Goal: Check status

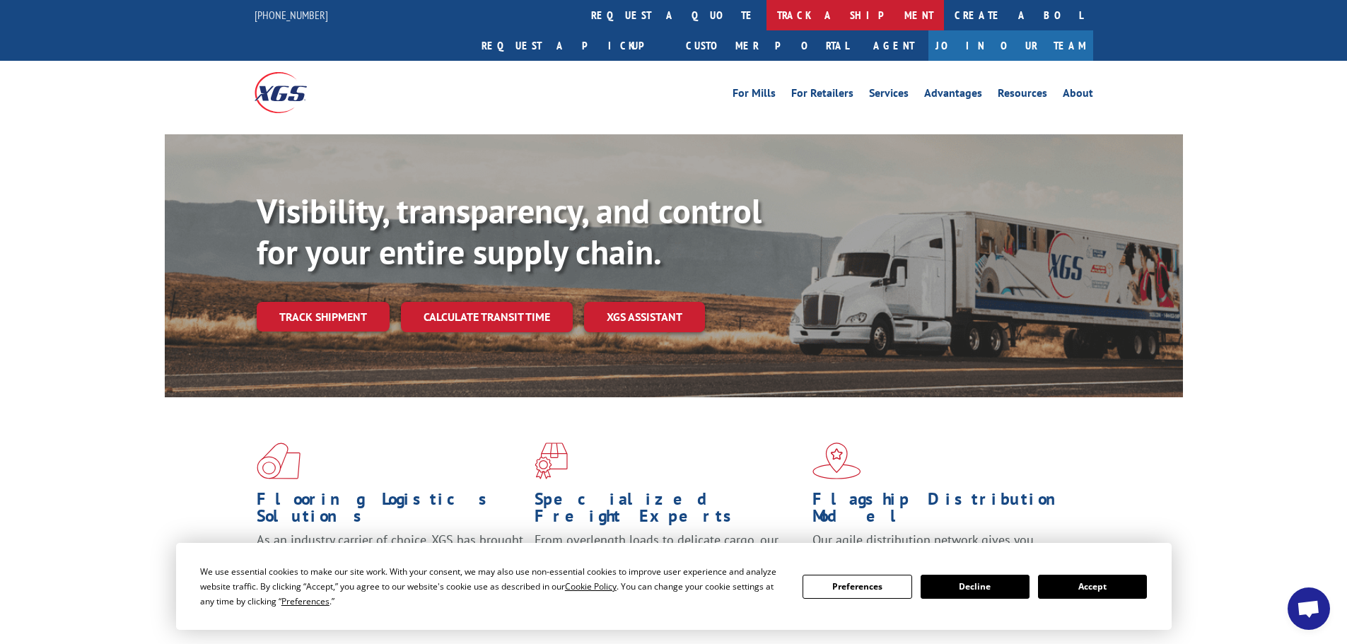
click at [767, 20] on link "track a shipment" at bounding box center [856, 15] width 178 height 30
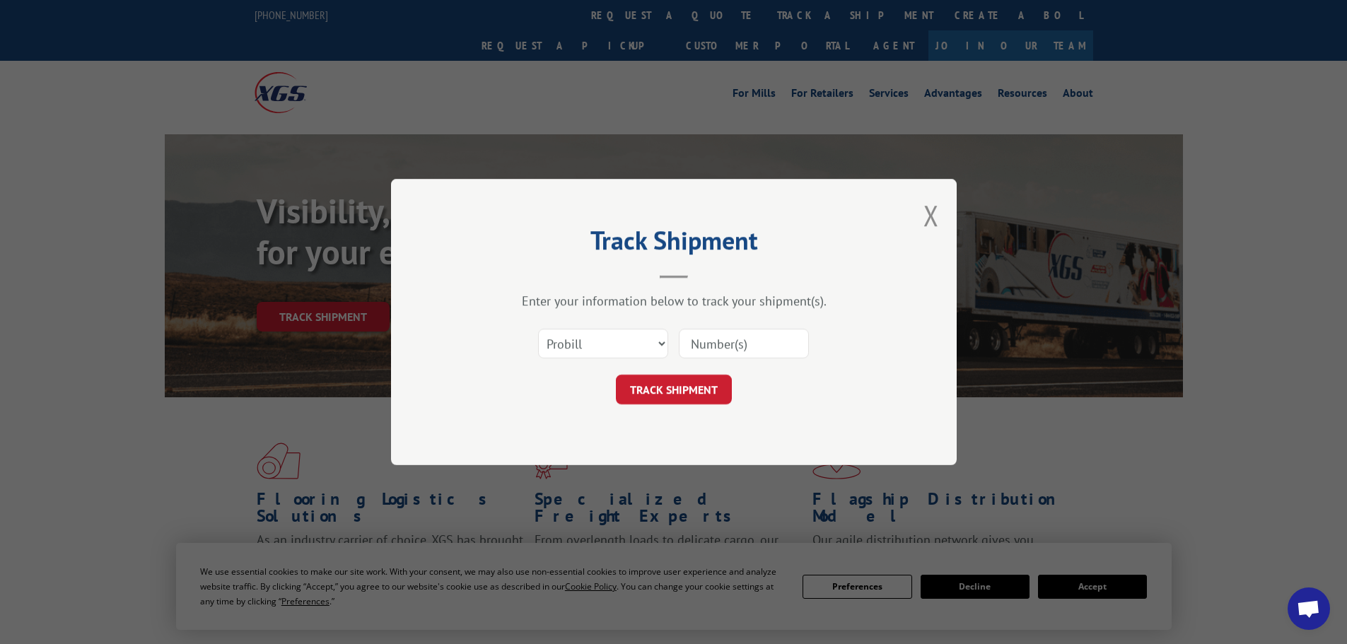
click at [784, 335] on input at bounding box center [744, 344] width 130 height 30
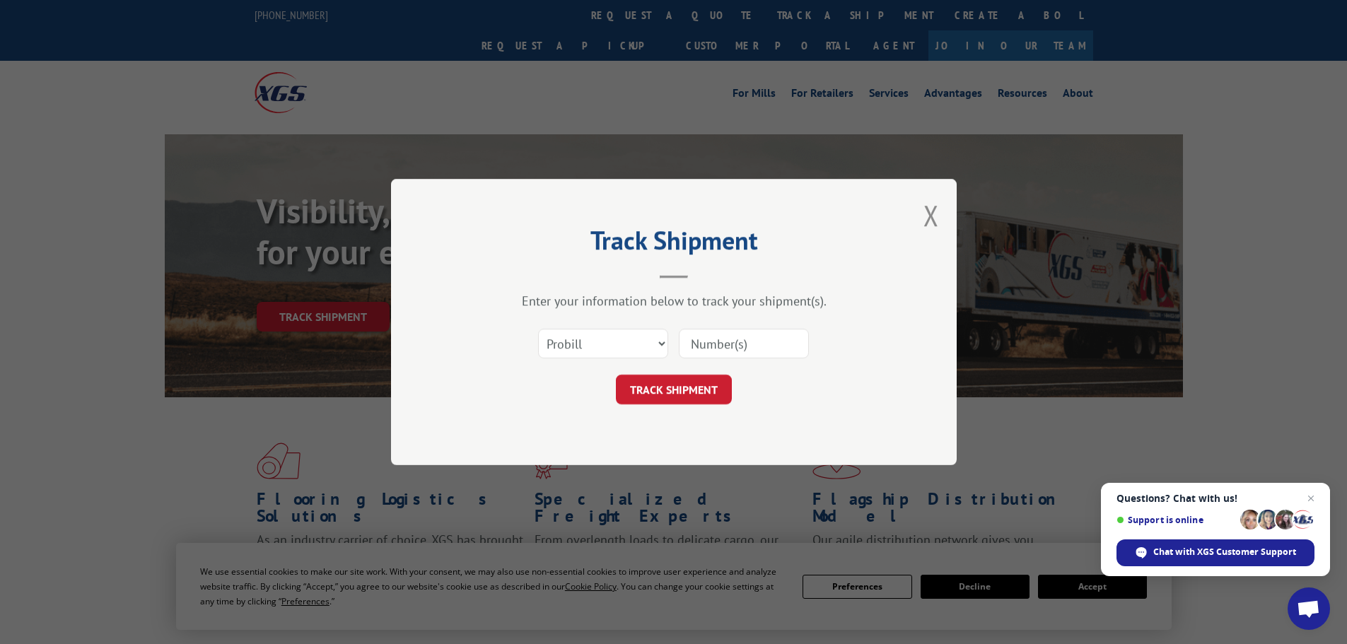
type input "17666927"
click at [710, 384] on button "TRACK SHIPMENT" at bounding box center [674, 390] width 116 height 30
